Goal: Information Seeking & Learning: Learn about a topic

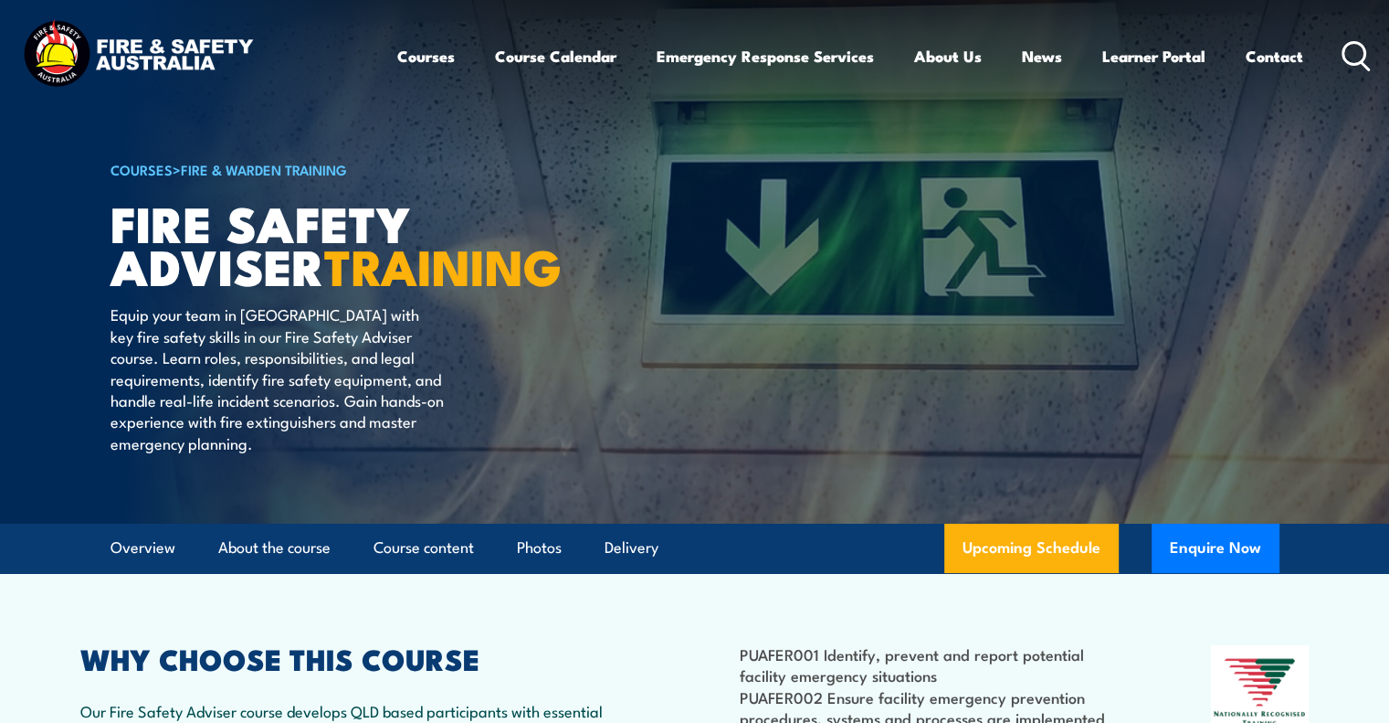
click at [1359, 49] on icon at bounding box center [1356, 56] width 29 height 30
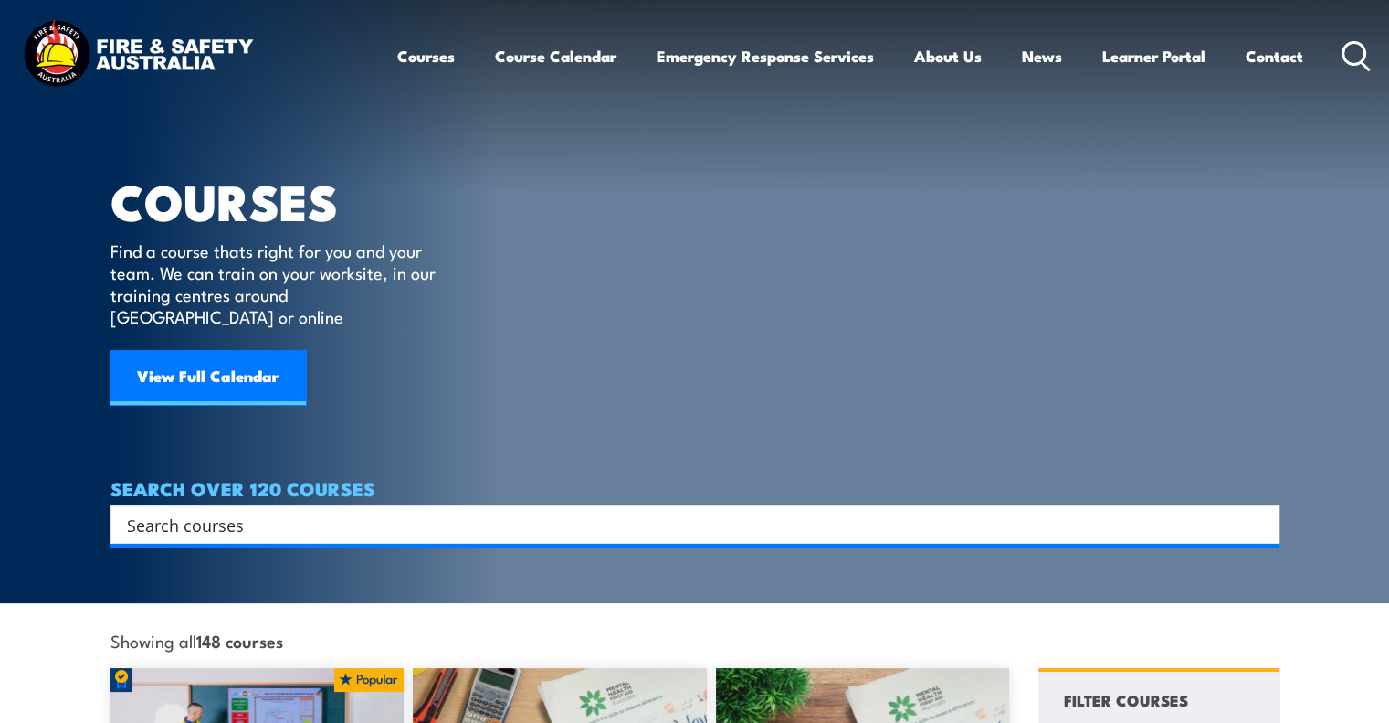
click at [212, 511] on input "Search input" at bounding box center [683, 524] width 1113 height 27
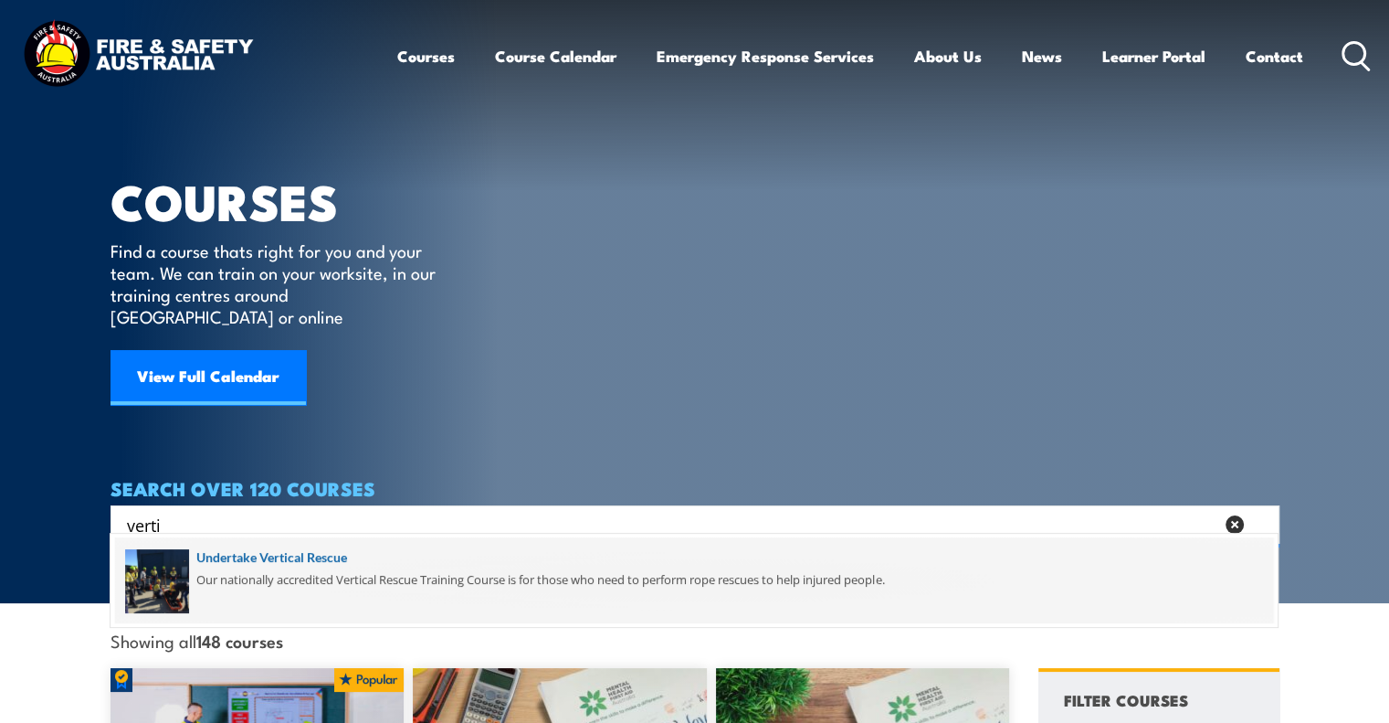
type input "verti"
click at [284, 558] on span at bounding box center [694, 580] width 1158 height 86
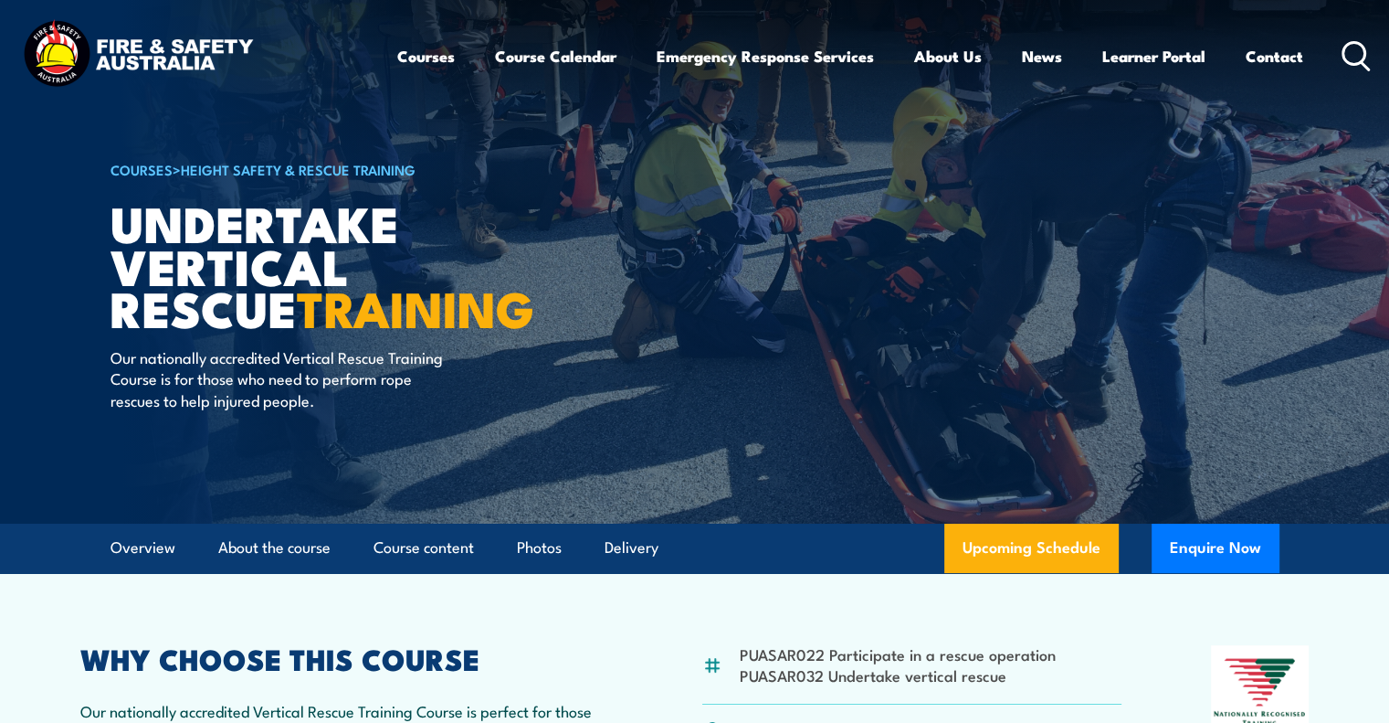
click at [353, 306] on strong "TRAINING" at bounding box center [415, 307] width 237 height 76
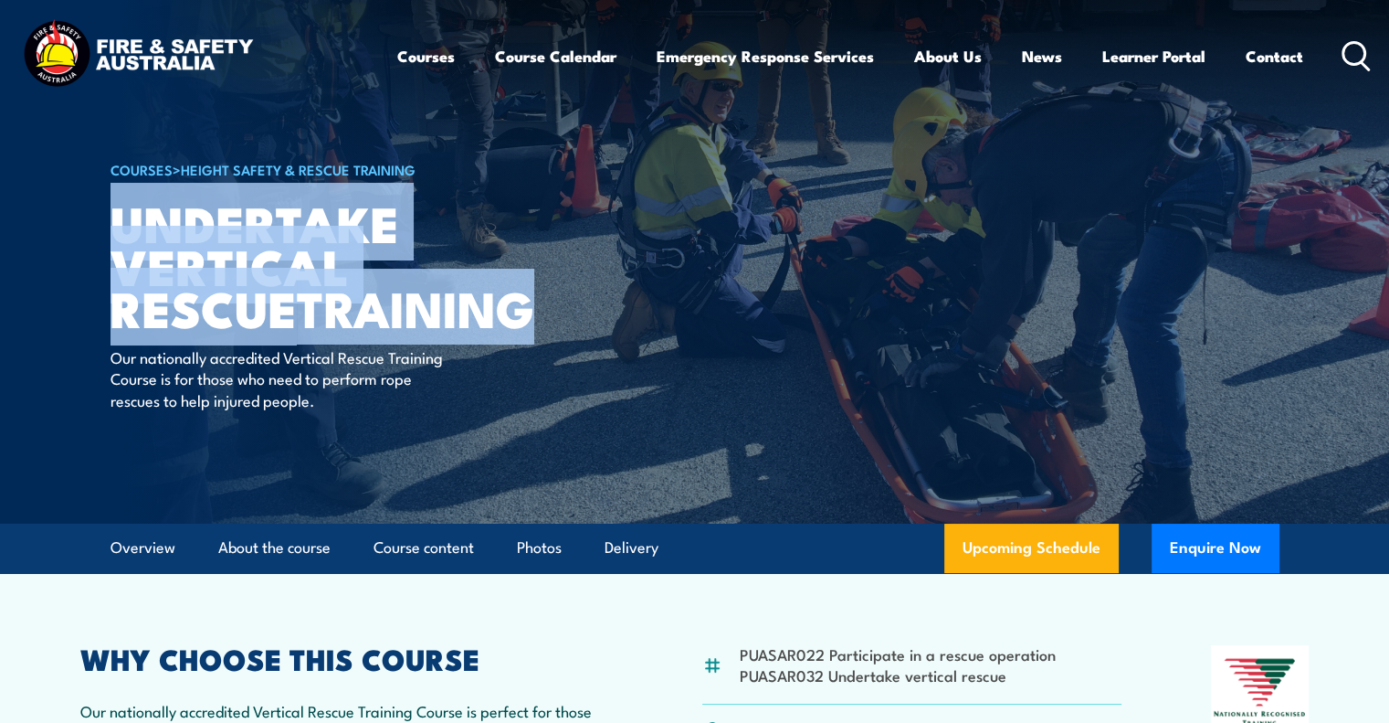
drag, startPoint x: 351, startPoint y: 306, endPoint x: 124, endPoint y: 224, distance: 241.0
click at [124, 224] on h1 "Undertake Vertical Rescue TRAINING" at bounding box center [336, 265] width 451 height 128
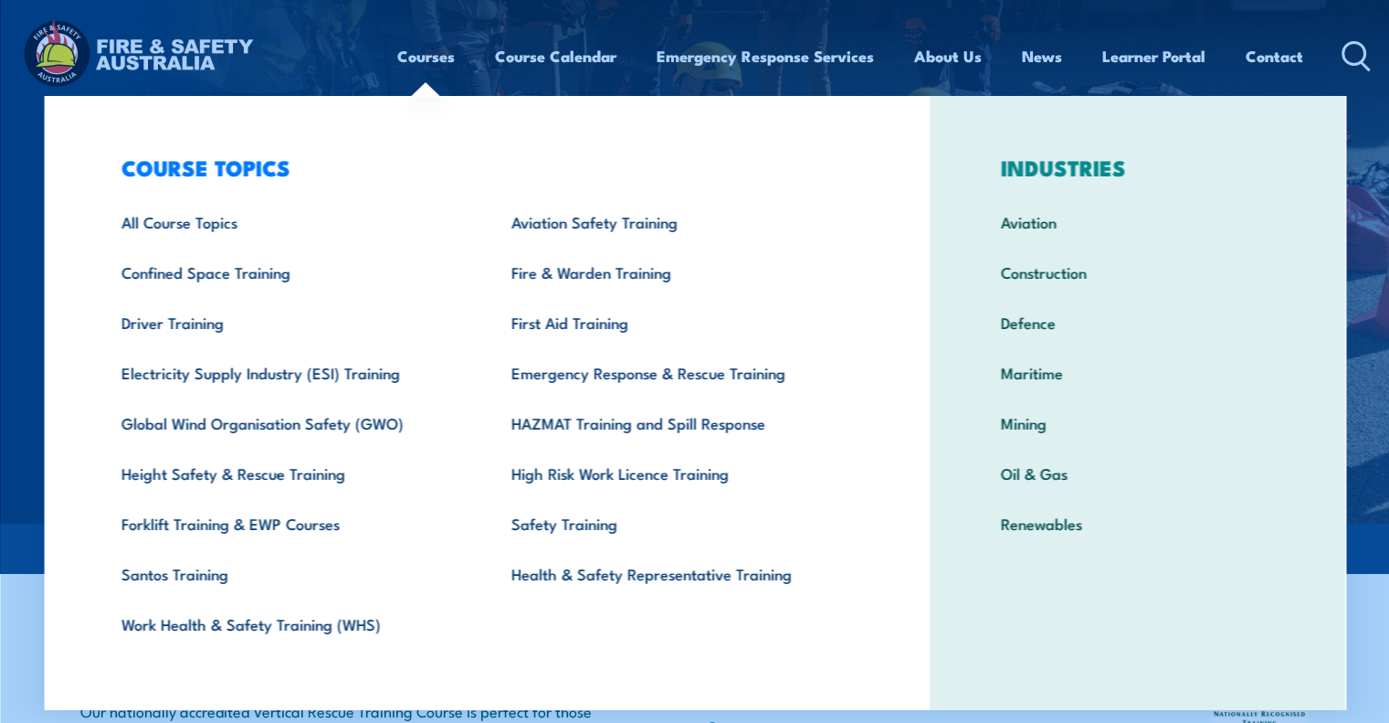
copy h1 "Undertake Vertical Rescue TRAINING"
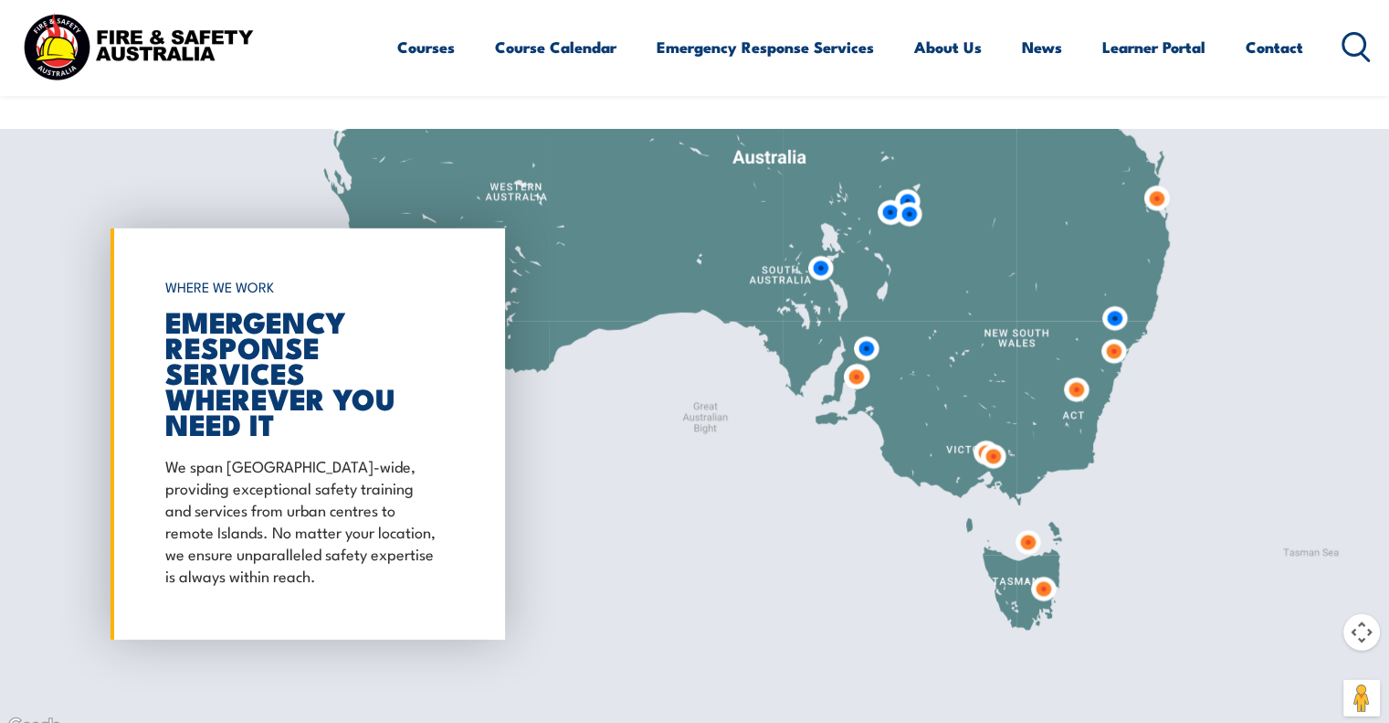
click at [994, 432] on img at bounding box center [993, 456] width 48 height 48
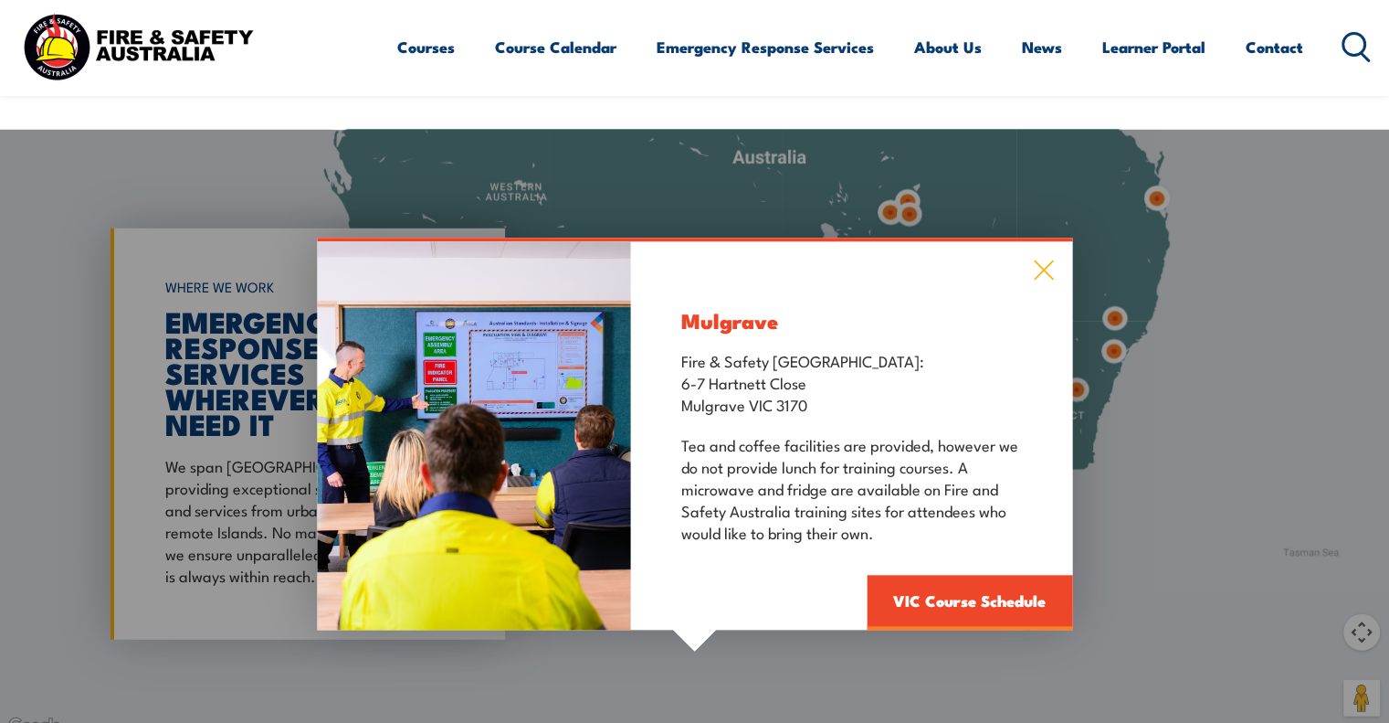
click at [1045, 260] on icon at bounding box center [1043, 270] width 21 height 20
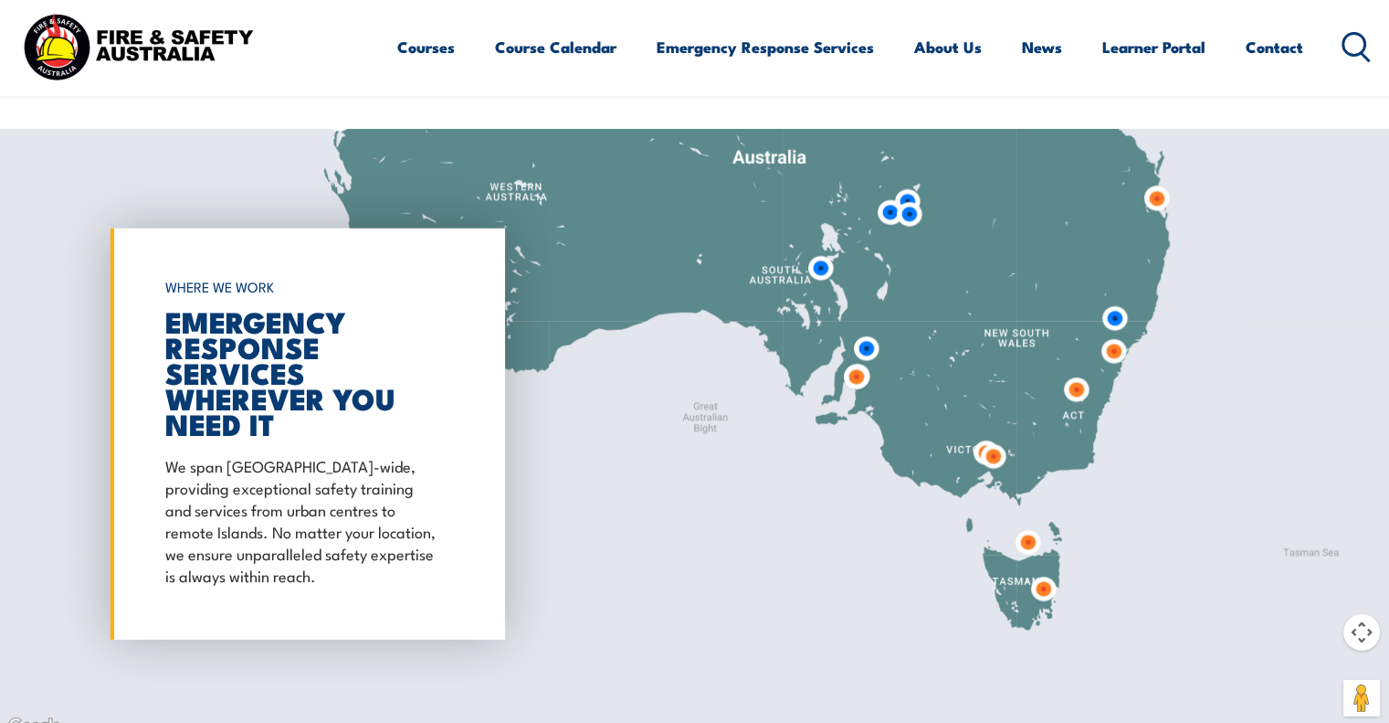
click at [870, 324] on img at bounding box center [866, 348] width 48 height 48
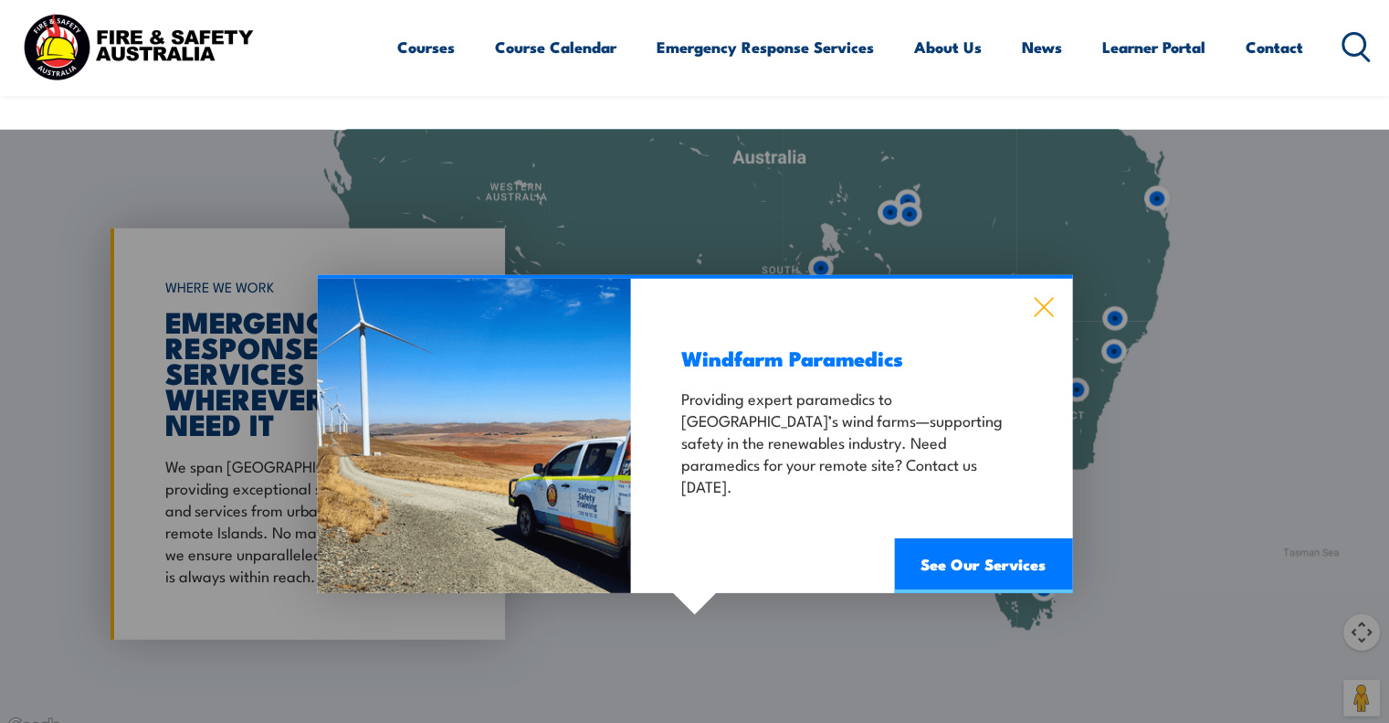
click at [1042, 298] on icon at bounding box center [1043, 307] width 19 height 19
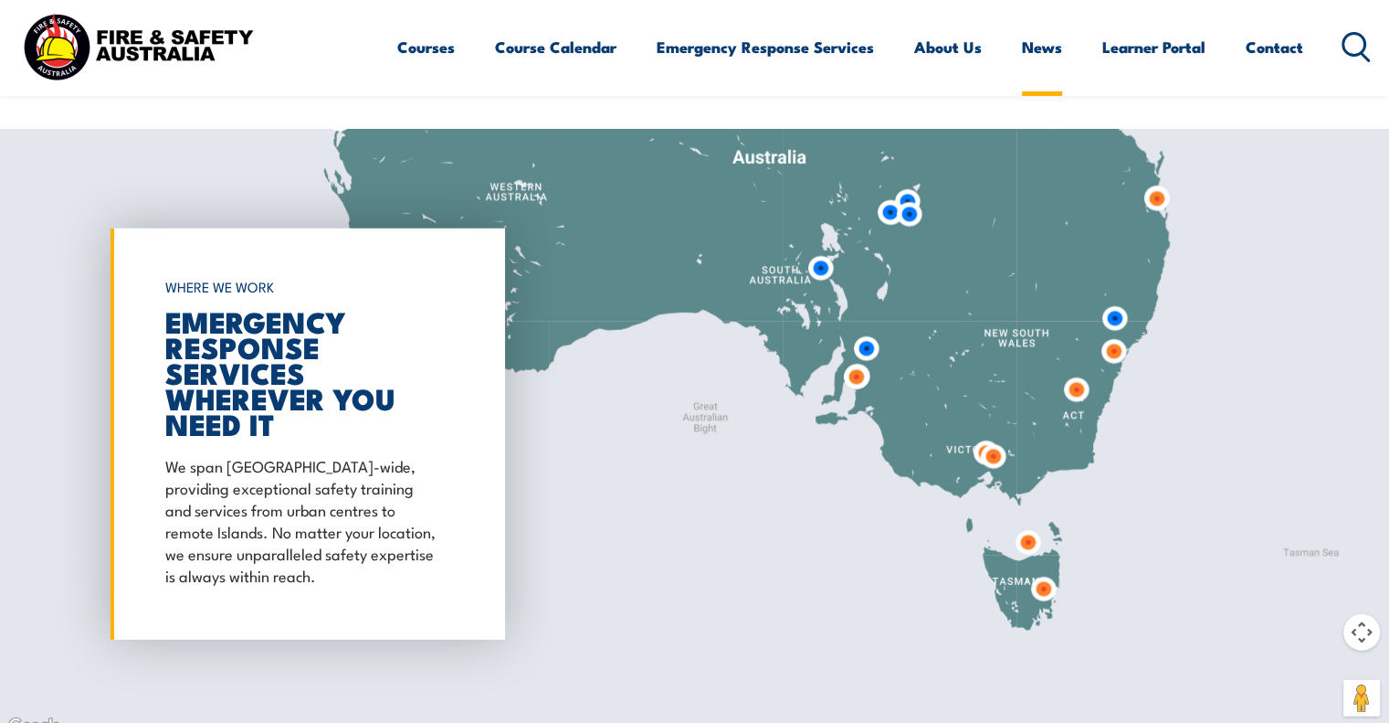
click at [1025, 41] on link "News" at bounding box center [1042, 47] width 40 height 48
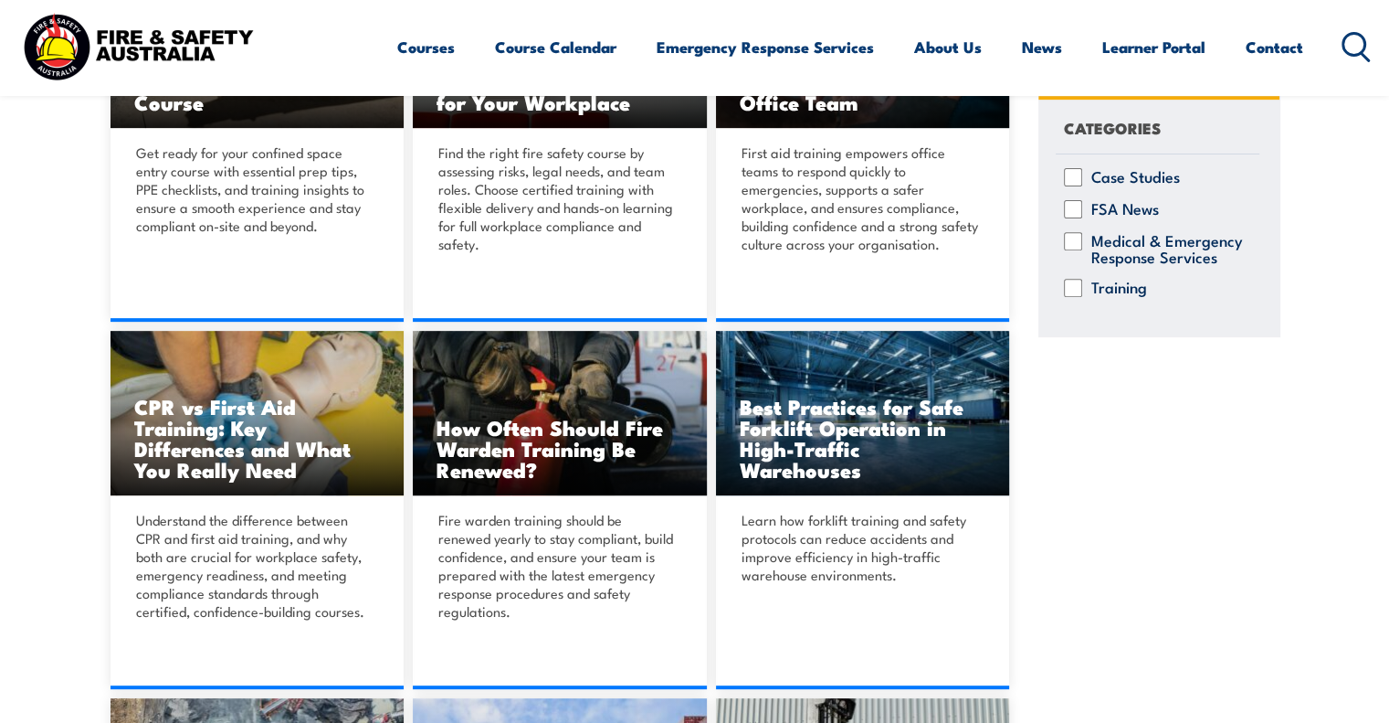
scroll to position [639, 0]
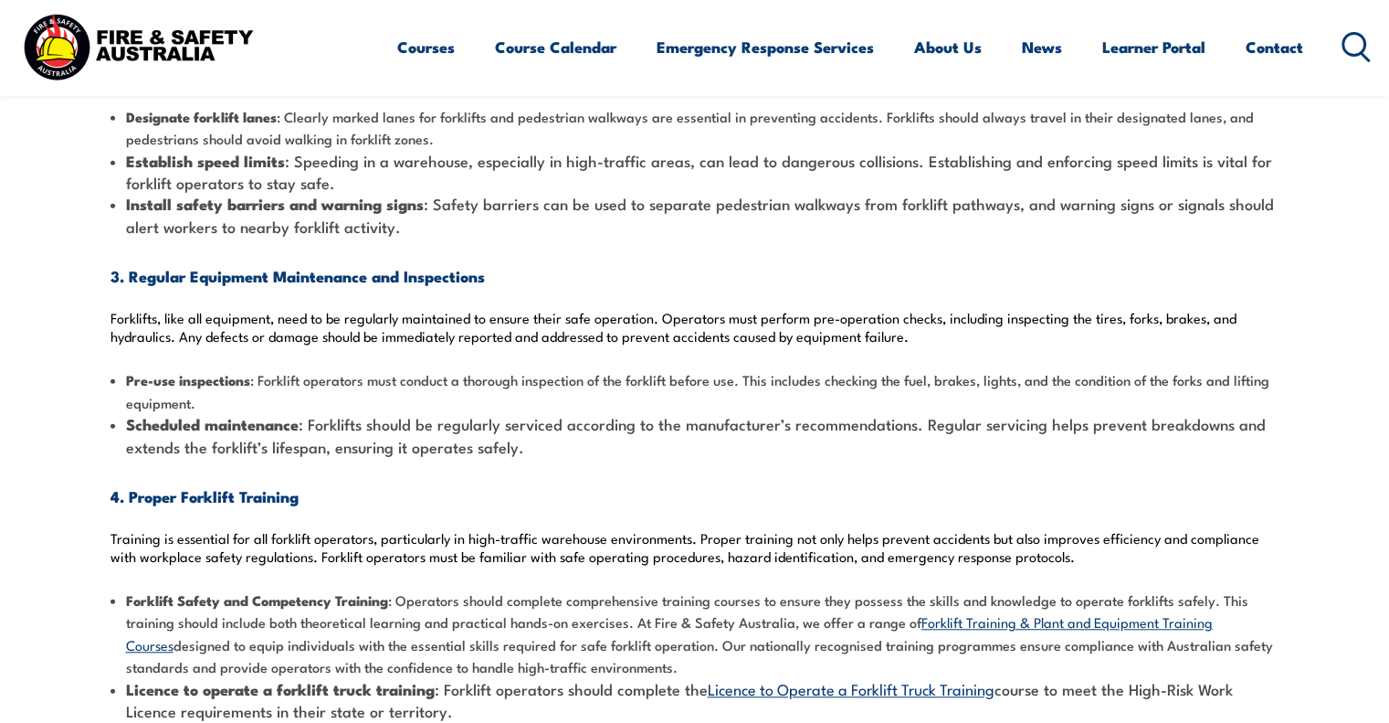
scroll to position [1461, 0]
